Goal: Find specific page/section: Find specific page/section

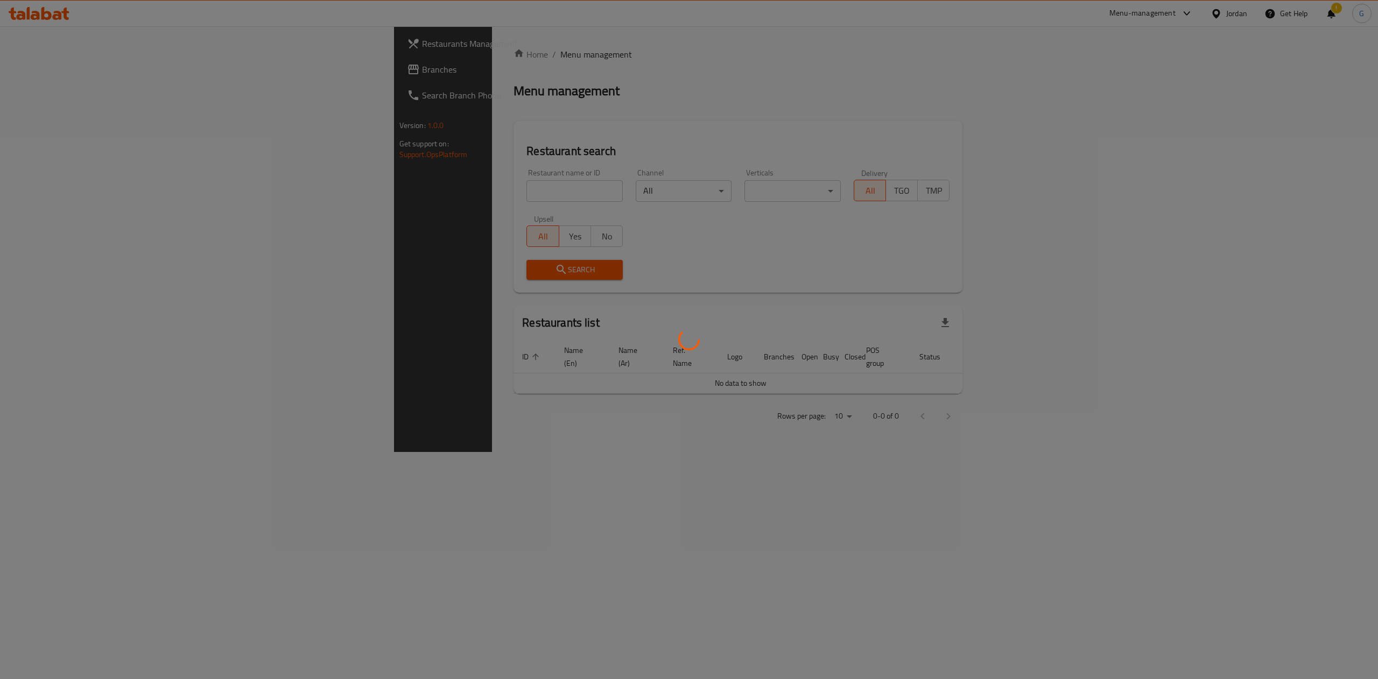
click at [465, 196] on div at bounding box center [689, 339] width 1378 height 679
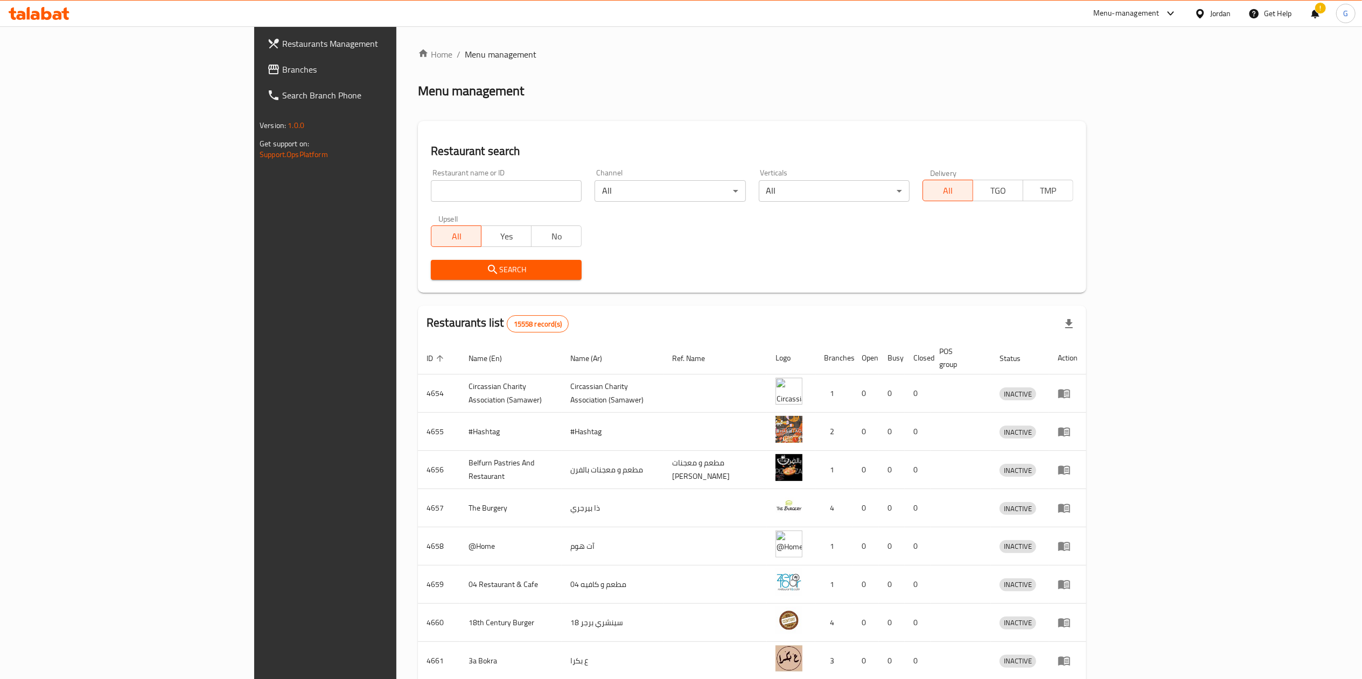
click at [465, 196] on div at bounding box center [681, 339] width 1362 height 679
drag, startPoint x: 0, startPoint y: 0, endPoint x: 465, endPoint y: 196, distance: 504.8
click at [465, 196] on input "search" at bounding box center [506, 191] width 151 height 22
type input "crunchy"
click button "Search" at bounding box center [506, 270] width 151 height 20
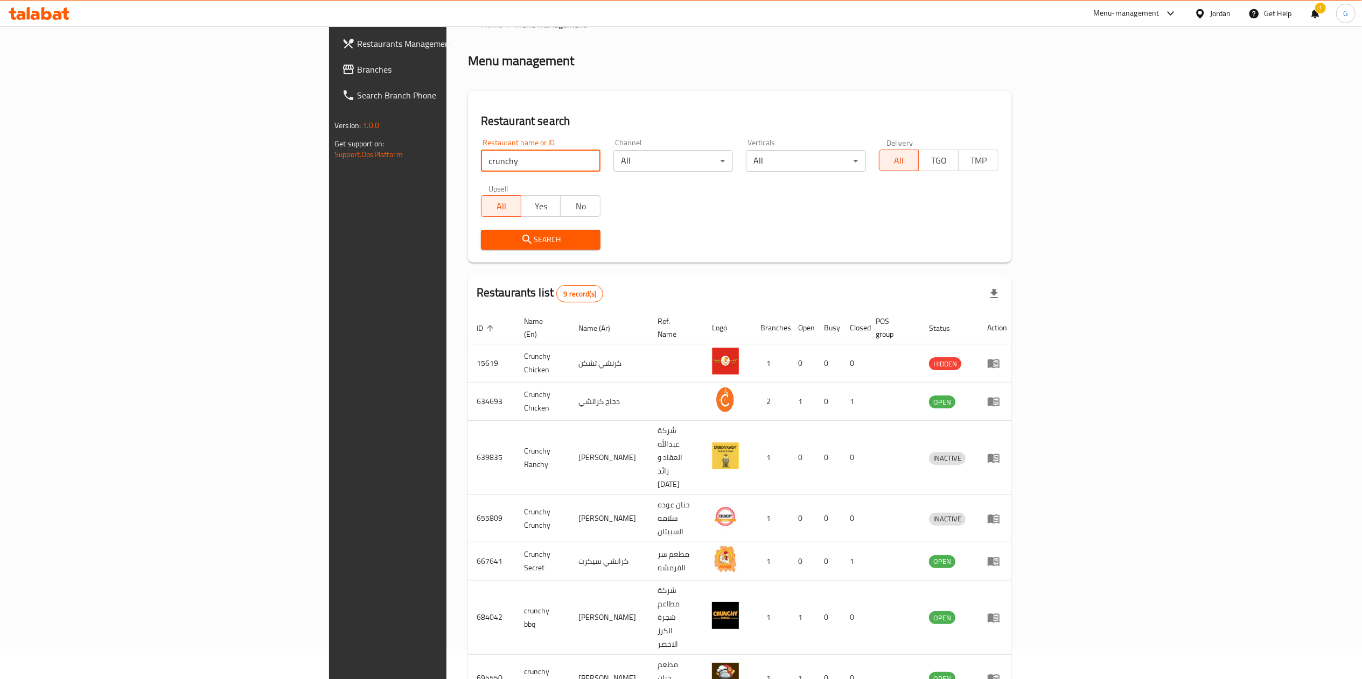
scroll to position [44, 0]
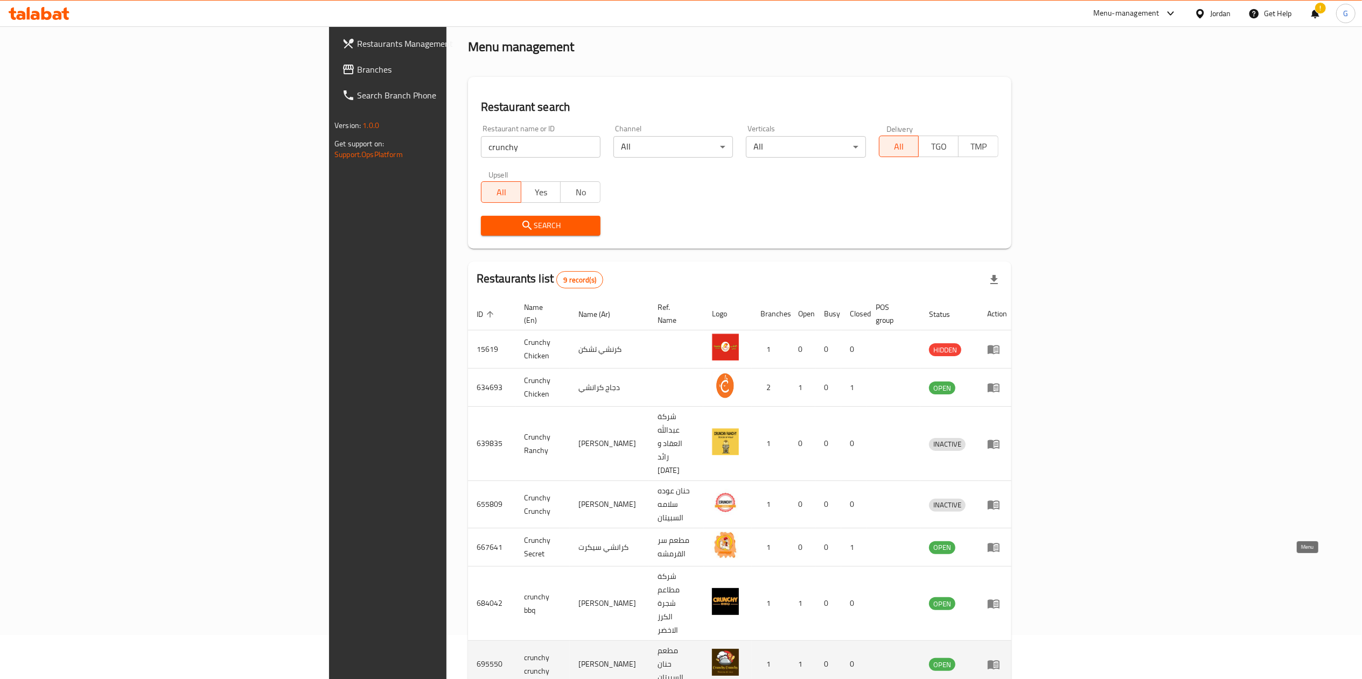
click at [1007, 658] on link "enhanced table" at bounding box center [997, 664] width 20 height 13
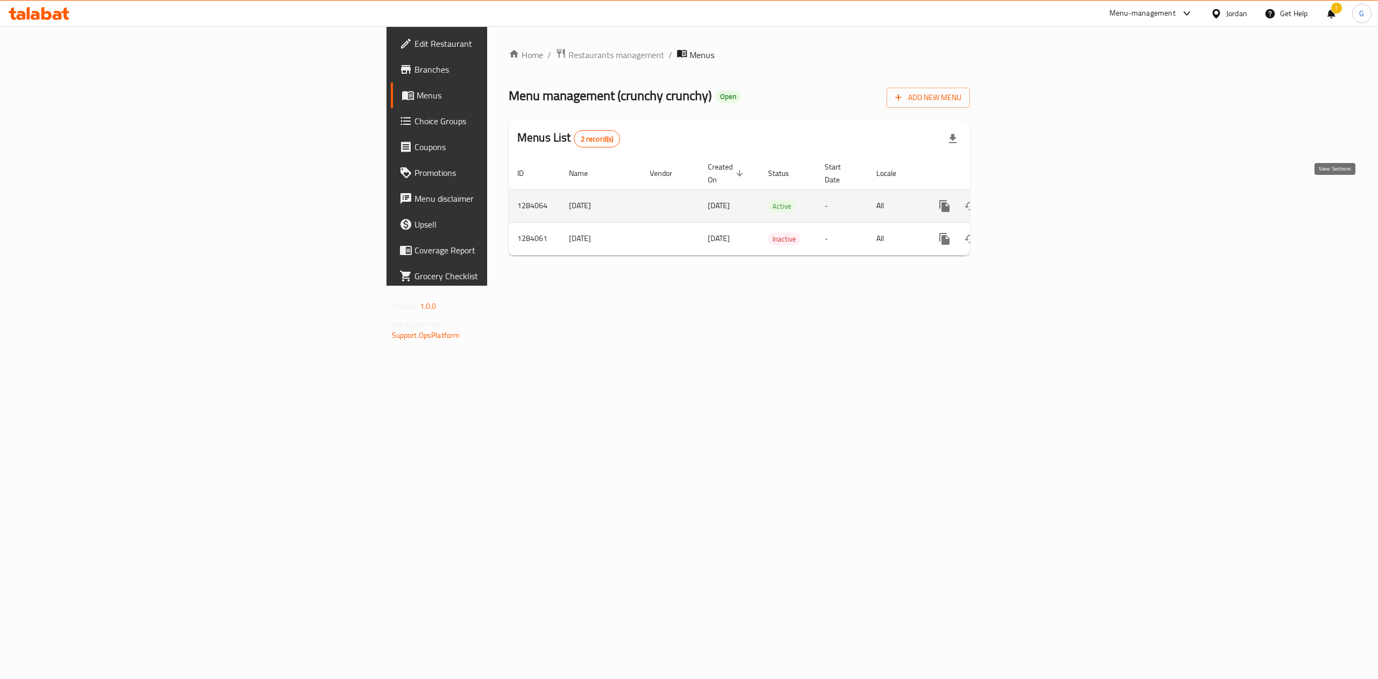
click at [1029, 201] on icon "enhanced table" at bounding box center [1022, 206] width 13 height 13
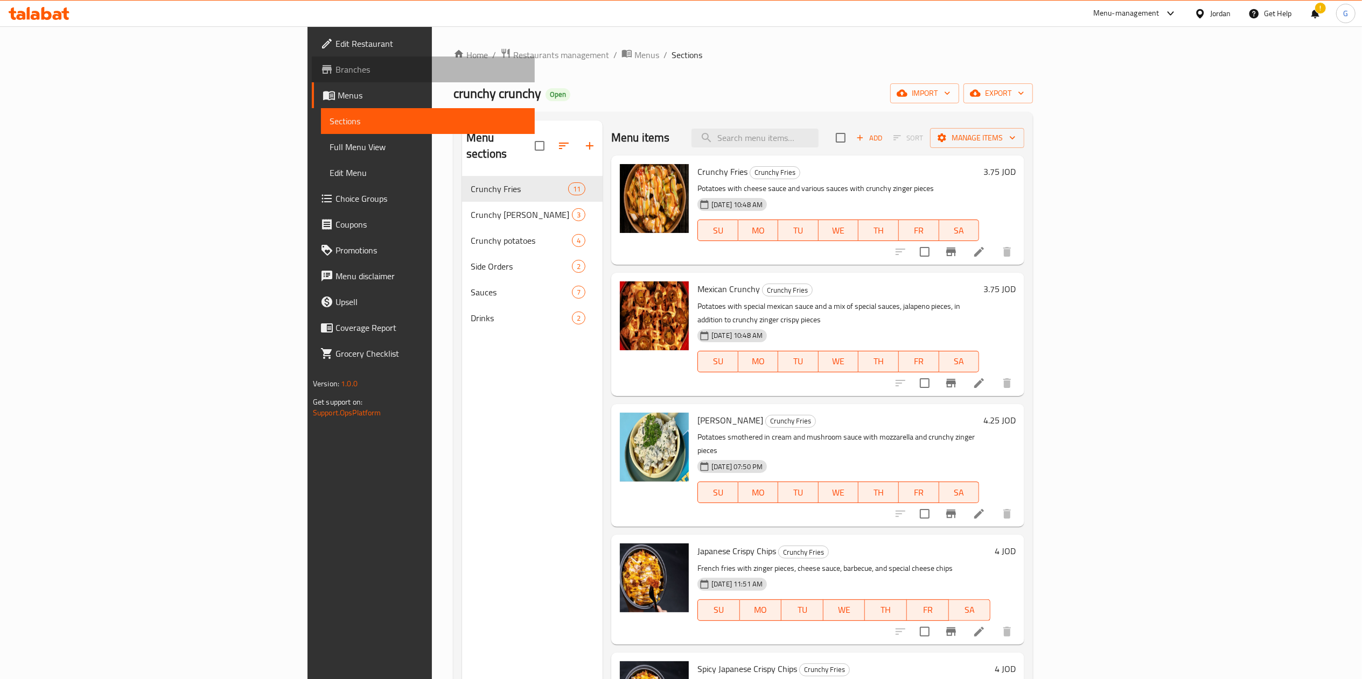
click at [335, 65] on span "Branches" at bounding box center [430, 69] width 191 height 13
